Goal: Book appointment/travel/reservation

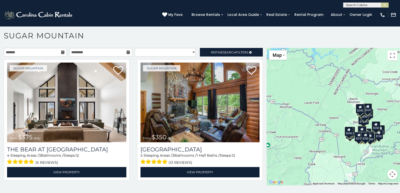
scroll to position [117, 0]
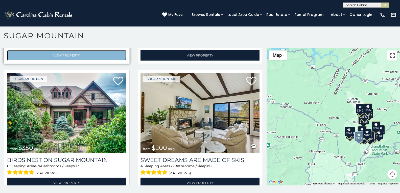
click at [13, 50] on link "View Property" at bounding box center [66, 55] width 119 height 10
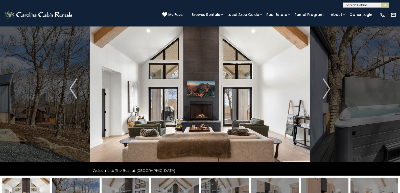
scroll to position [26, 0]
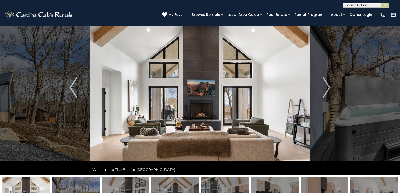
click at [331, 14] on link at bounding box center [200, 96] width 400 height 193
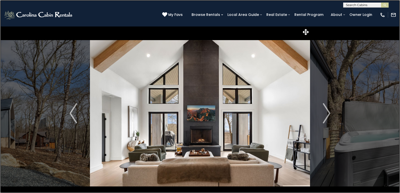
click at [70, 118] on link at bounding box center [200, 96] width 400 height 193
